Goal: Transaction & Acquisition: Purchase product/service

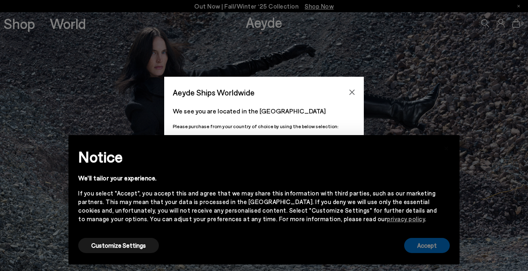
click at [426, 250] on button "Accept" at bounding box center [427, 245] width 46 height 15
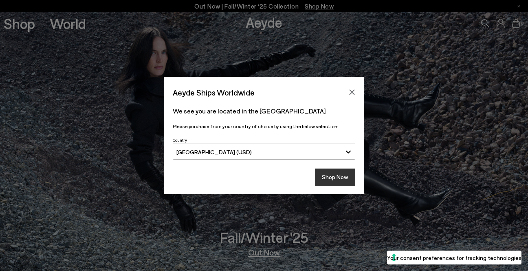
click at [333, 178] on button "Shop Now" at bounding box center [335, 176] width 40 height 17
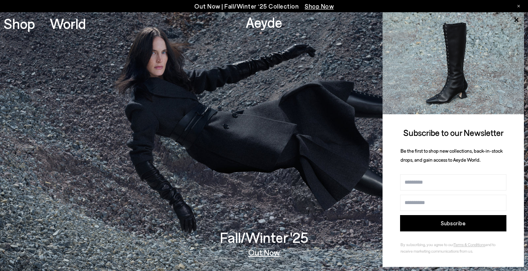
click at [521, 6] on div "Out Now | Fall/Winter ‘25 Collection Shop Now" at bounding box center [264, 6] width 528 height 12
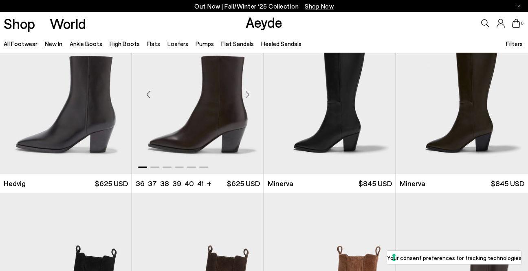
scroll to position [45, 0]
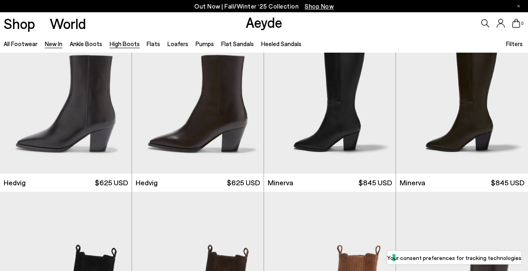
click at [120, 46] on link "High Boots" at bounding box center [125, 43] width 30 height 7
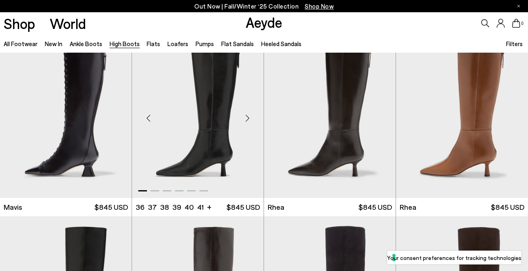
scroll to position [22, 0]
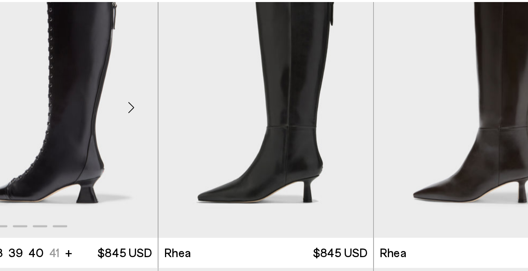
click at [116, 116] on div "Next slide" at bounding box center [115, 117] width 24 height 24
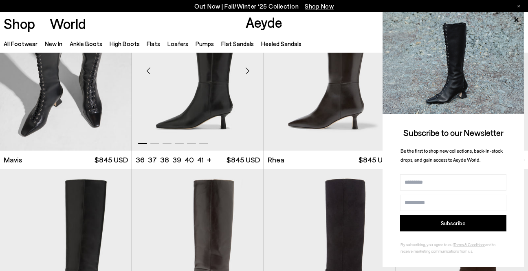
scroll to position [70, 0]
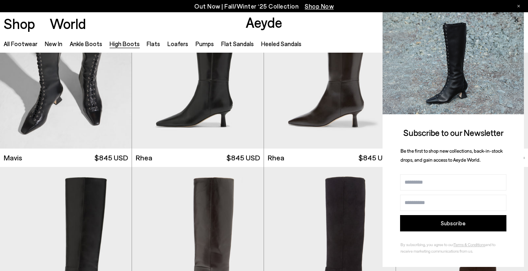
click at [515, 19] on icon at bounding box center [516, 20] width 11 height 11
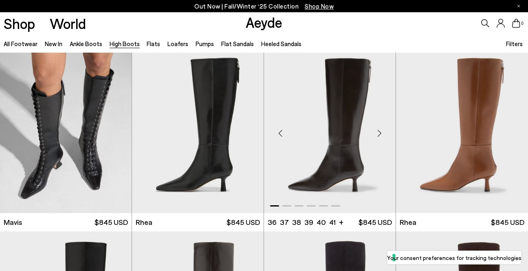
scroll to position [0, 0]
